Goal: Information Seeking & Learning: Learn about a topic

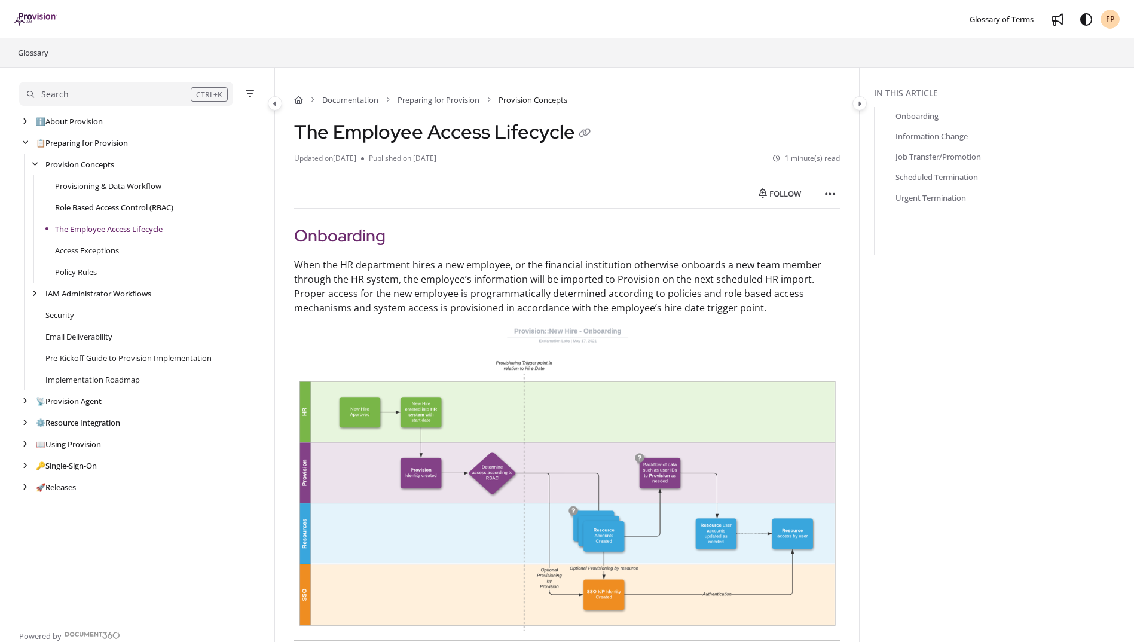
click at [105, 210] on link "Role Based Access Control (RBAC)" at bounding box center [114, 207] width 118 height 12
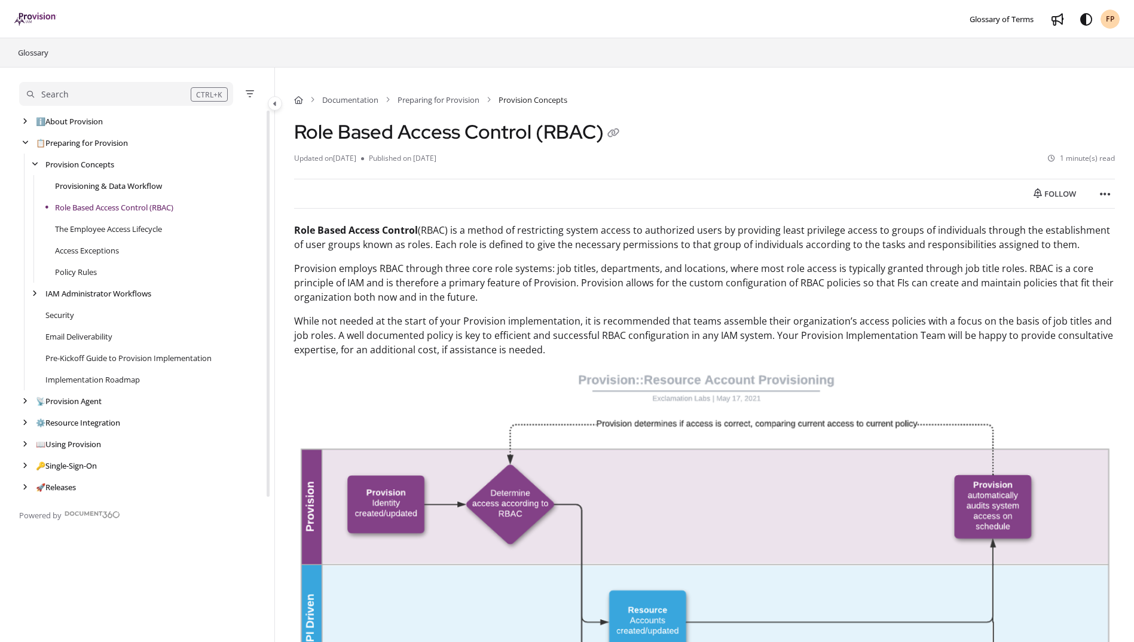
click at [106, 186] on link "Provisioning & Data Workflow" at bounding box center [108, 186] width 107 height 12
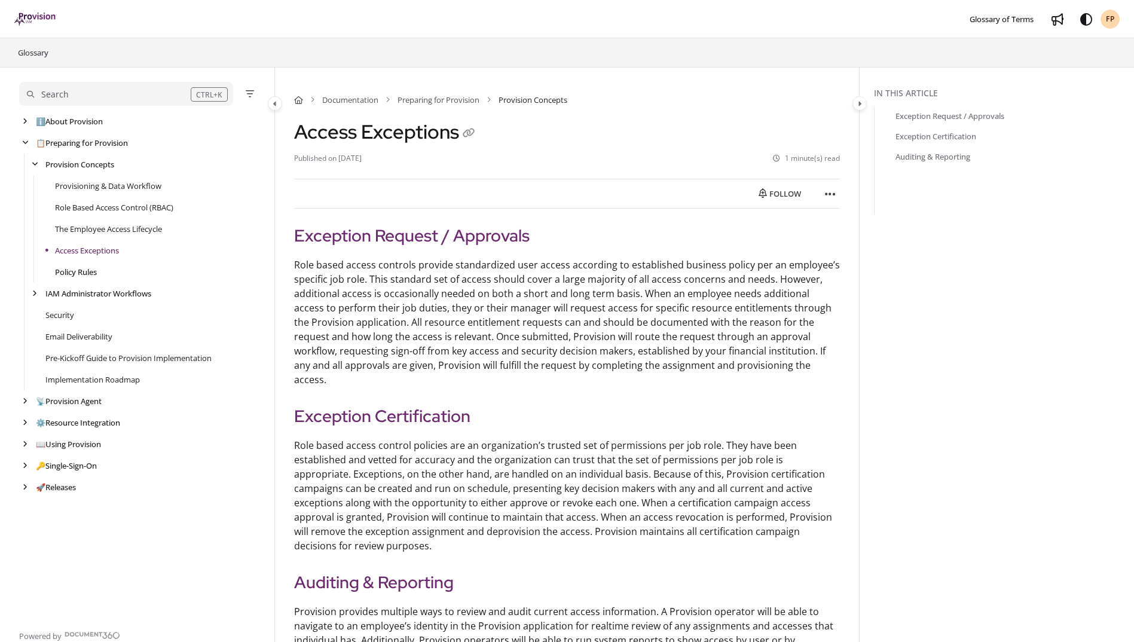
click at [90, 274] on link "Policy Rules" at bounding box center [76, 272] width 42 height 12
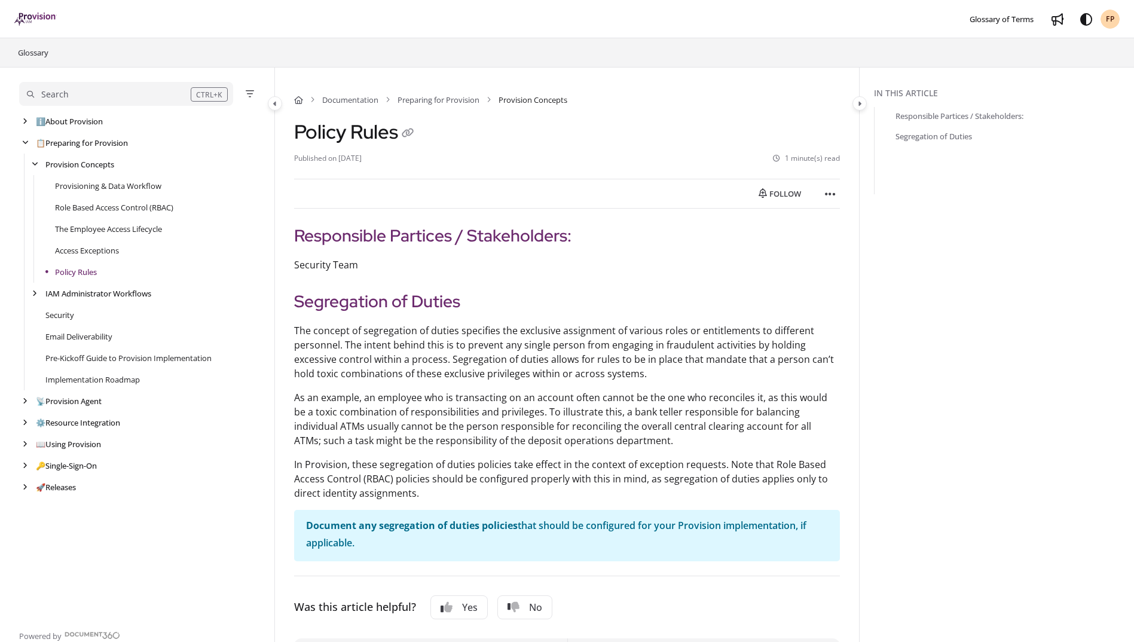
click at [885, 315] on aside "In this article Responsible Partices / Stakeholders: Segregation of Duties" at bounding box center [996, 385] width 274 height 635
